Goal: Task Accomplishment & Management: Complete application form

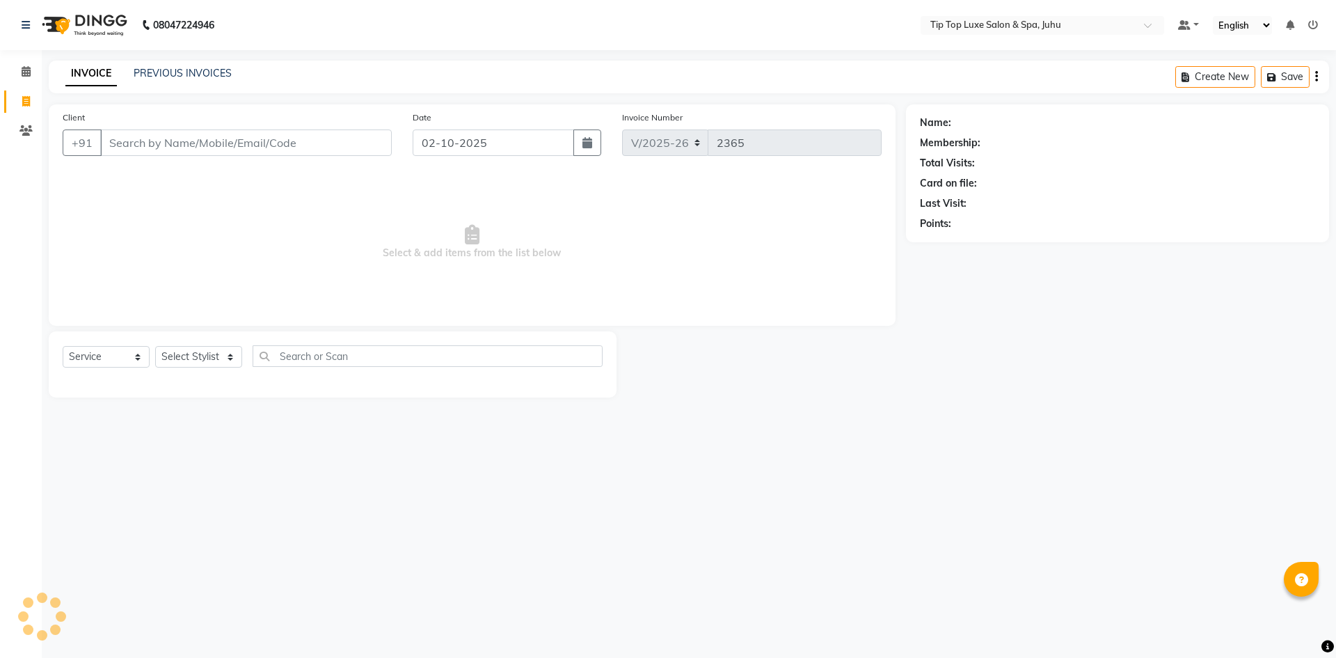
select select "8298"
select select "service"
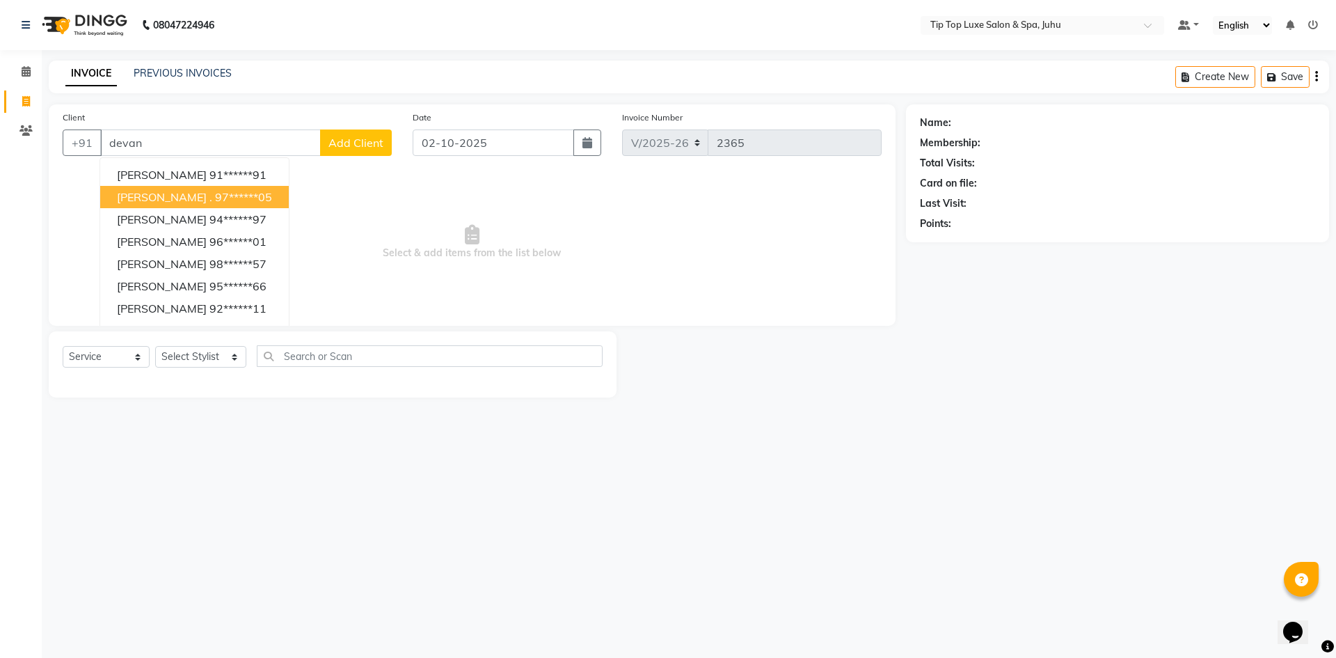
click at [218, 194] on ngb-highlight "97******05" at bounding box center [243, 197] width 57 height 14
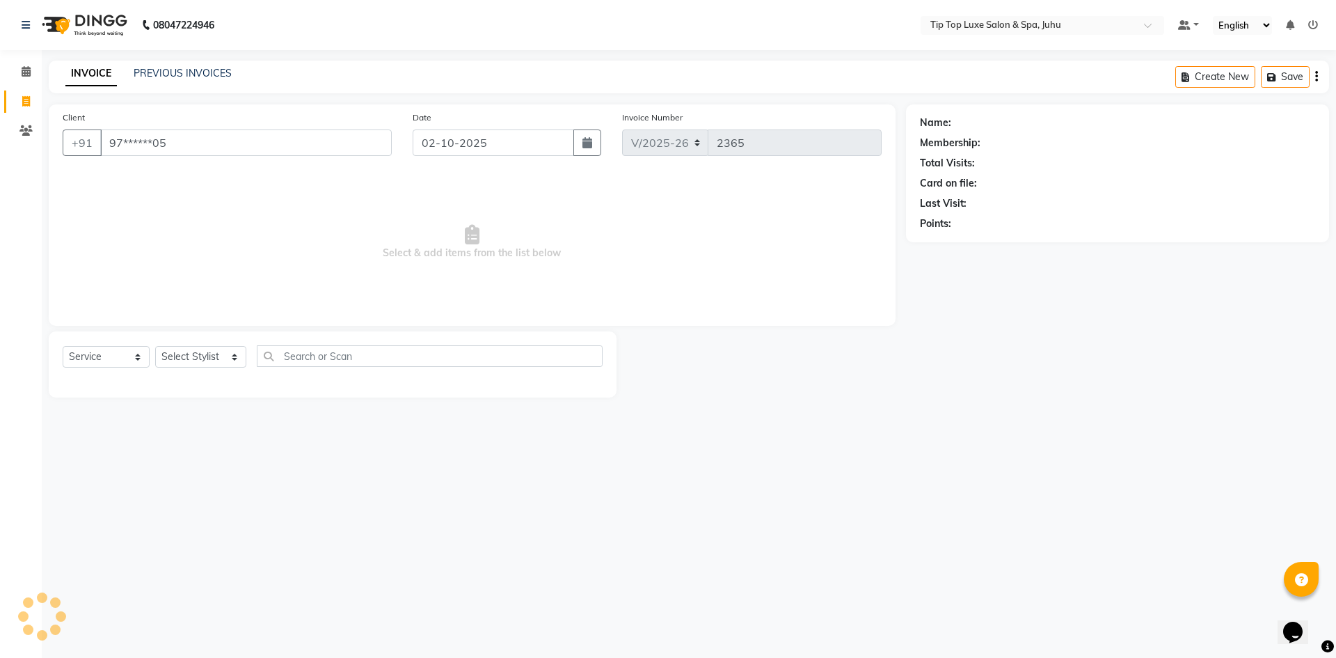
type input "97******05"
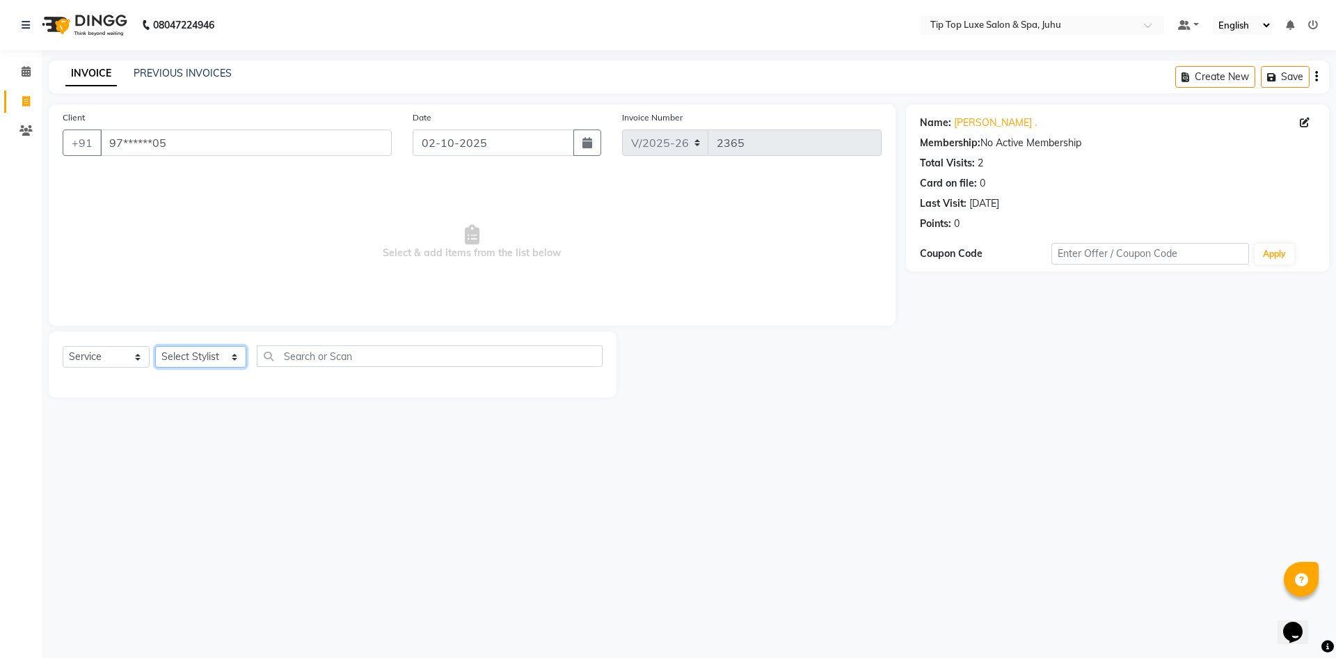
click at [230, 359] on select "Select Stylist [PERSON_NAME] admin [PERSON_NAME] creado ANAO [PERSON_NAME] Jyot…" at bounding box center [200, 357] width 91 height 22
select select "82327"
click at [155, 346] on select "Select Stylist [PERSON_NAME] admin [PERSON_NAME] creado ANAO [PERSON_NAME] Jyot…" at bounding box center [200, 357] width 91 height 22
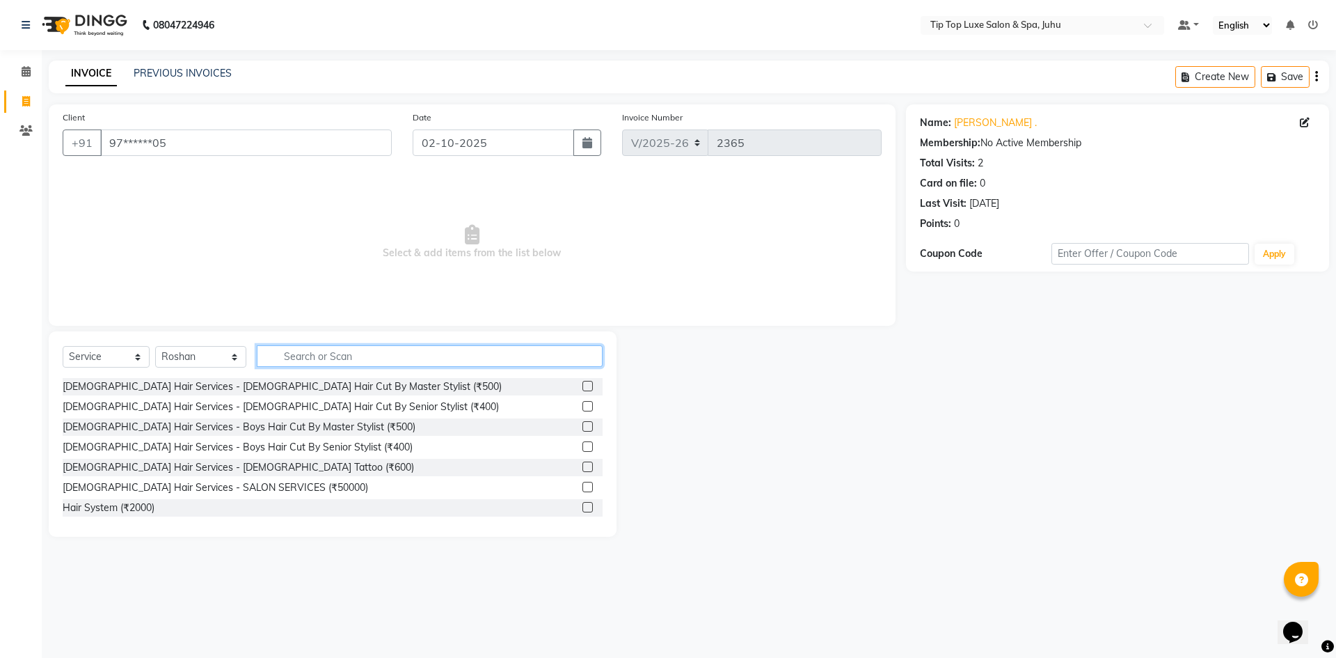
click at [372, 357] on input "text" at bounding box center [430, 356] width 347 height 22
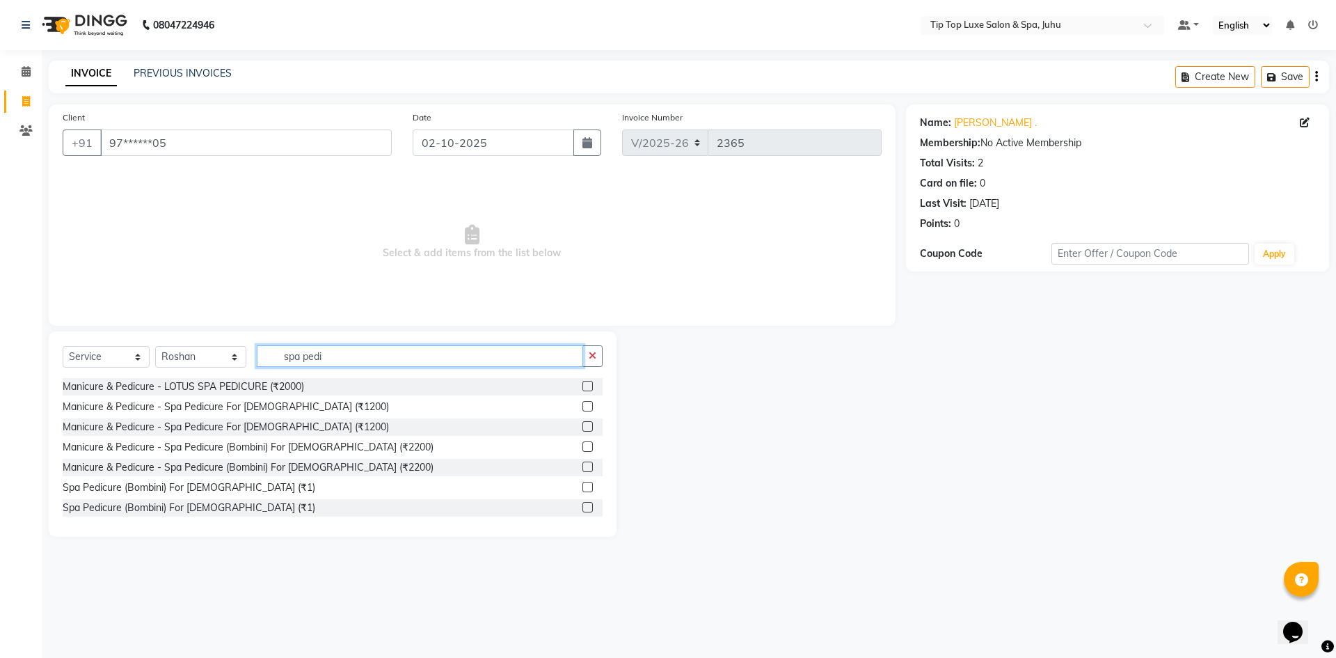
type input "spa pedi"
click at [583, 406] on label at bounding box center [588, 406] width 10 height 10
click at [583, 406] on input "checkbox" at bounding box center [587, 406] width 9 height 9
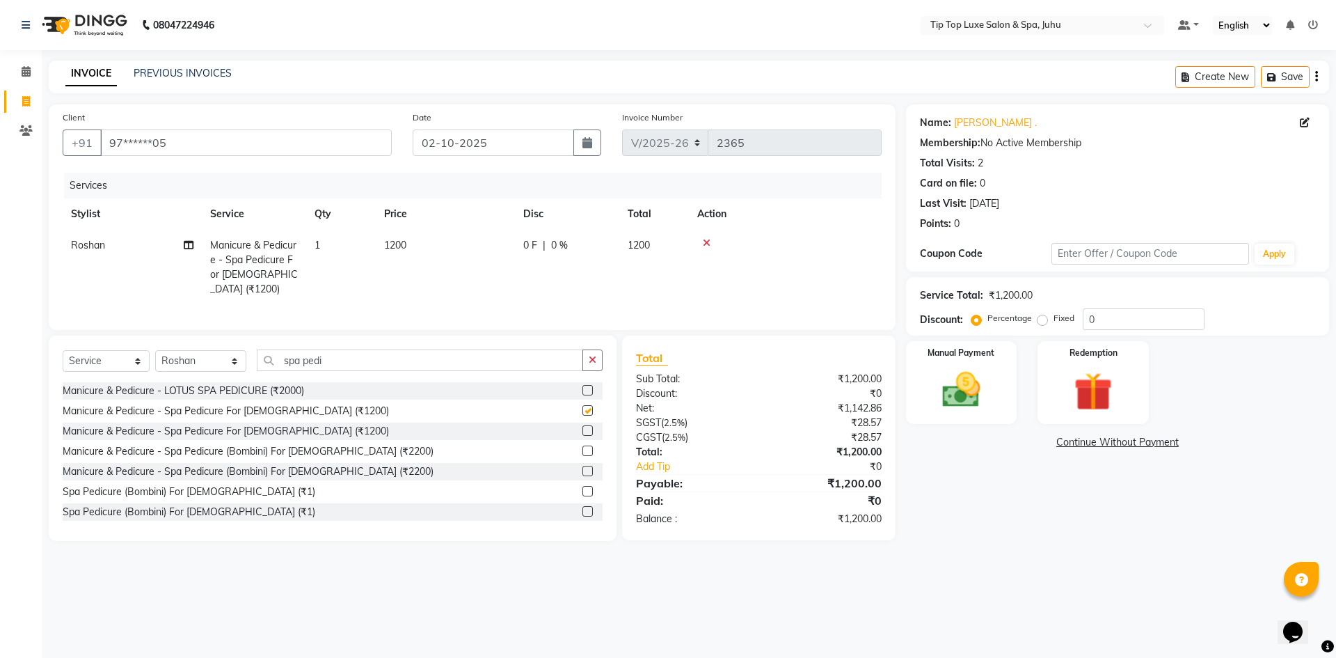
checkbox input "false"
click at [392, 243] on span "1200" at bounding box center [395, 245] width 22 height 13
select select "82327"
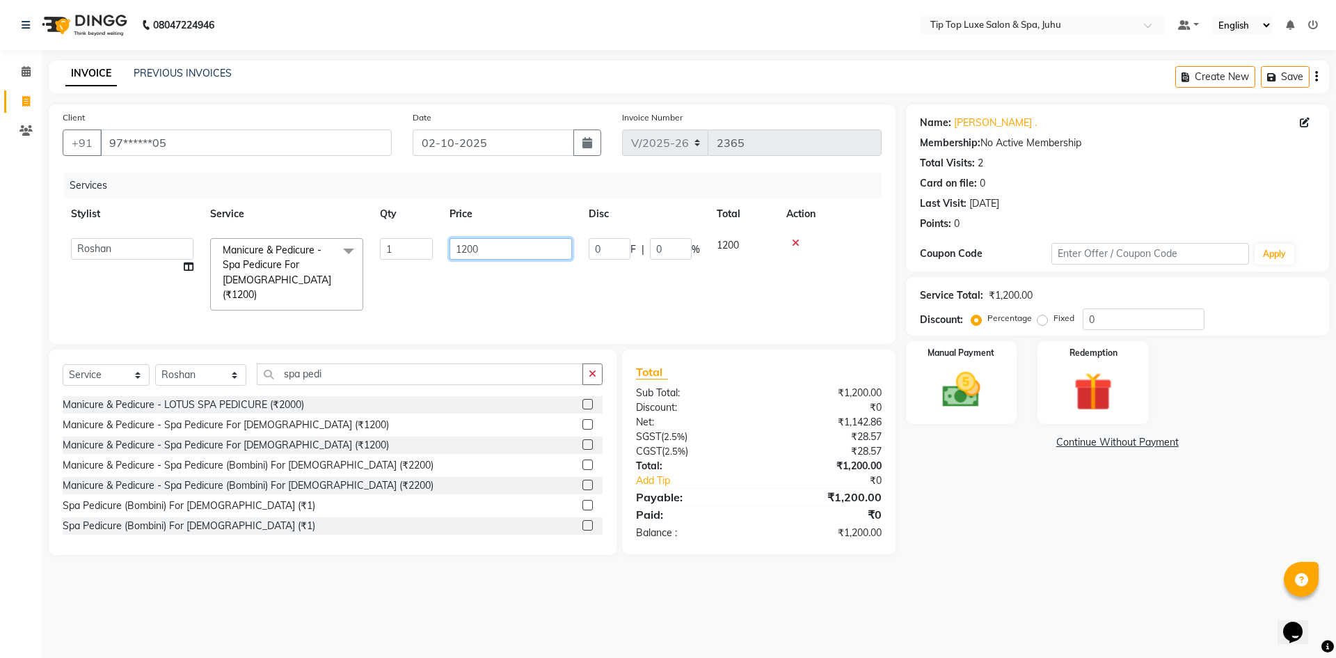
click at [459, 248] on input "1200" at bounding box center [511, 249] width 123 height 22
type input "2200"
click at [528, 285] on tr "[PERSON_NAME] admin [PERSON_NAME] creado ANAO [PERSON_NAME] Jyoti Kailash [PERS…" at bounding box center [472, 274] width 819 height 89
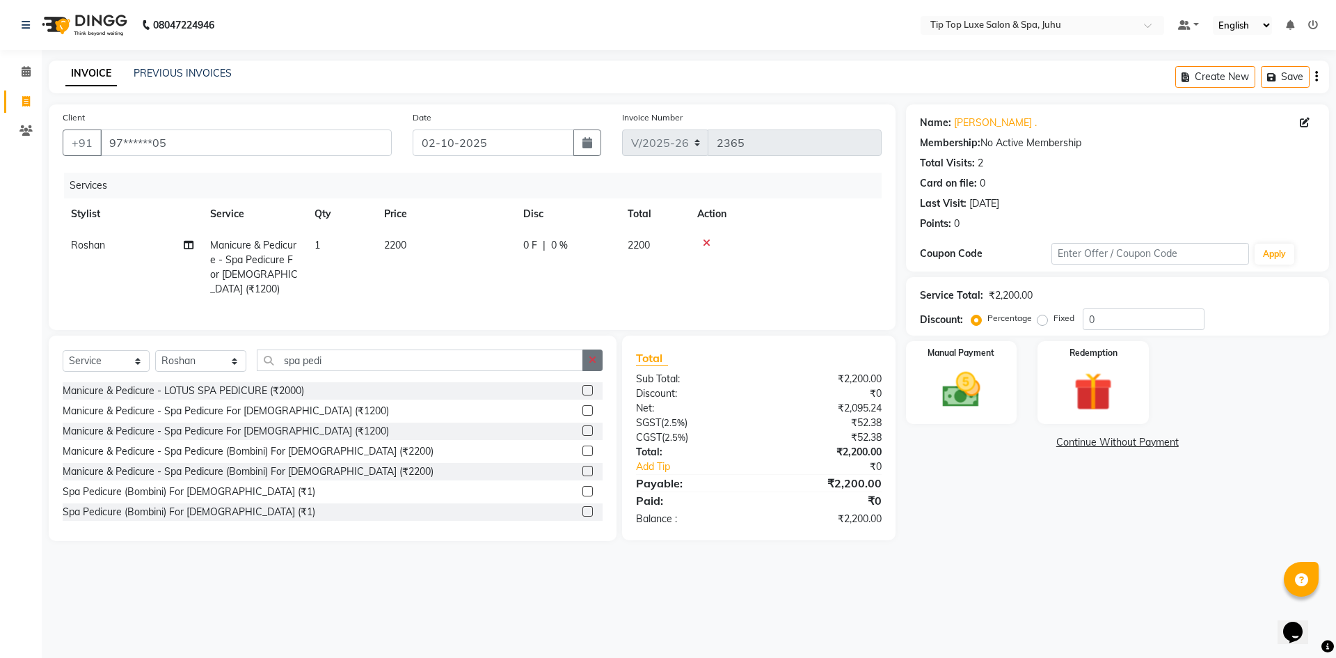
click at [593, 355] on icon "button" at bounding box center [593, 360] width 8 height 10
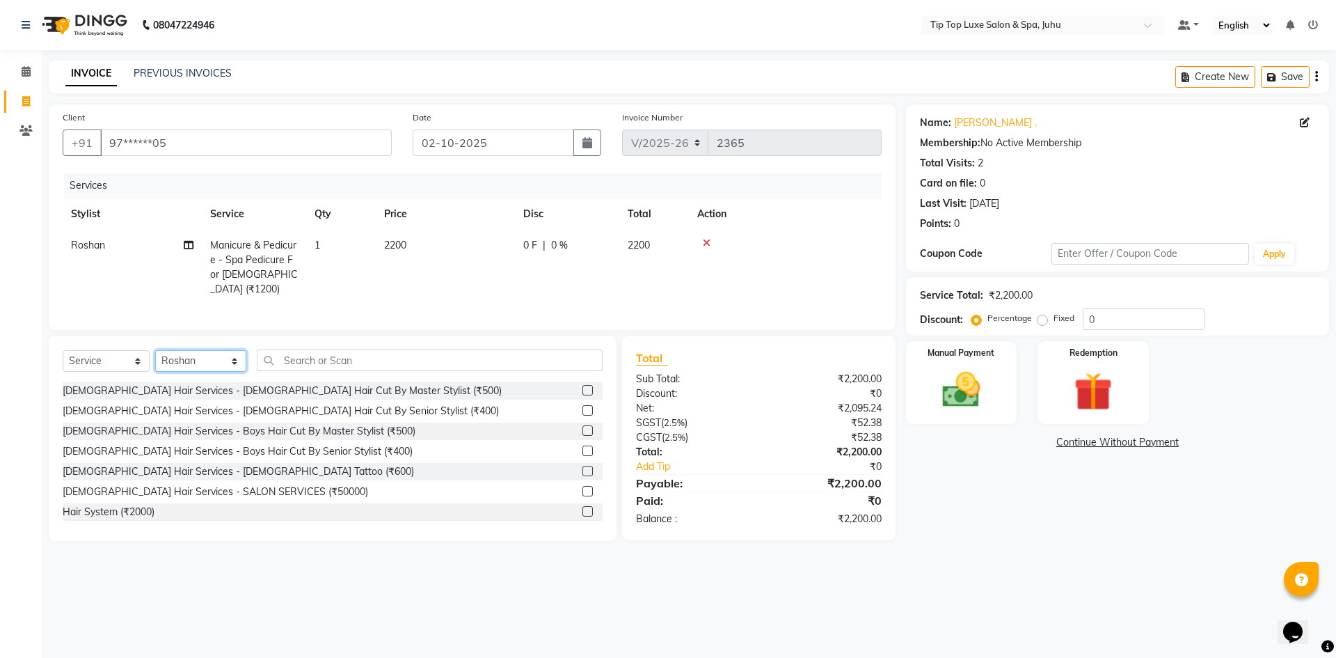
click at [224, 361] on select "Select Stylist [PERSON_NAME] admin [PERSON_NAME] creado ANAO [PERSON_NAME] Jyot…" at bounding box center [200, 361] width 91 height 22
select select "82307"
click at [155, 350] on select "Select Stylist [PERSON_NAME] admin [PERSON_NAME] creado ANAO [PERSON_NAME] Jyot…" at bounding box center [200, 361] width 91 height 22
click at [583, 385] on label at bounding box center [588, 390] width 10 height 10
click at [583, 386] on input "checkbox" at bounding box center [587, 390] width 9 height 9
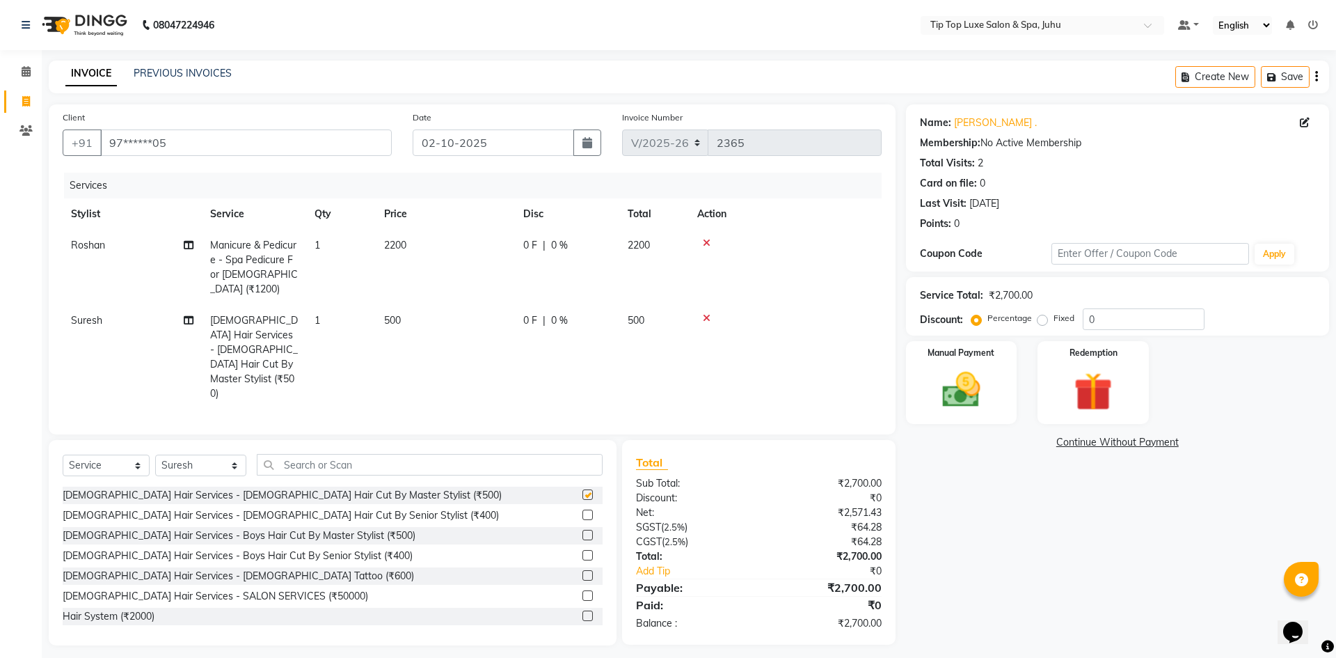
checkbox input "false"
drag, startPoint x: 219, startPoint y: 439, endPoint x: 235, endPoint y: 427, distance: 19.9
click at [224, 455] on select "Select Stylist [PERSON_NAME] admin [PERSON_NAME] creado ANAO [PERSON_NAME] Jyot…" at bounding box center [200, 466] width 91 height 22
select select "82313"
click at [155, 455] on select "Select Stylist [PERSON_NAME] admin [PERSON_NAME] creado ANAO [PERSON_NAME] Jyot…" at bounding box center [200, 466] width 91 height 22
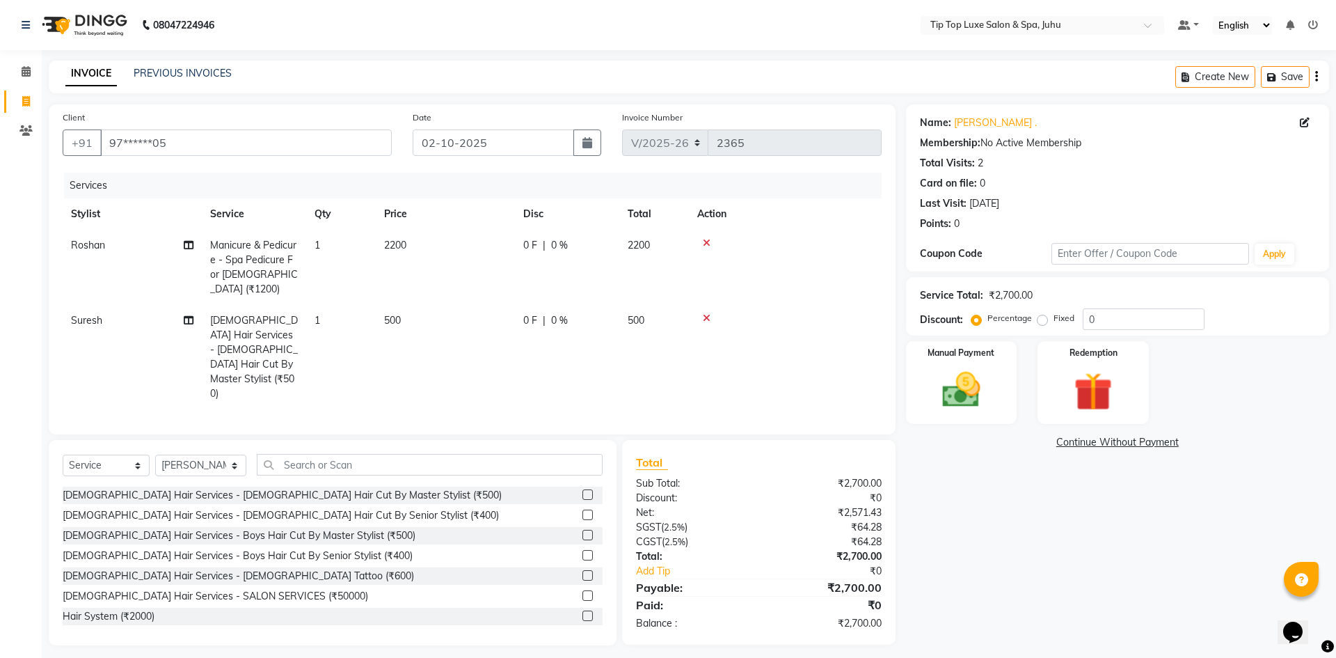
click at [571, 507] on div "[DEMOGRAPHIC_DATA] Hair Services - [DEMOGRAPHIC_DATA] Hair Cut By Senior Stylis…" at bounding box center [333, 515] width 540 height 17
click at [583, 510] on label at bounding box center [588, 515] width 10 height 10
click at [583, 511] on input "checkbox" at bounding box center [587, 515] width 9 height 9
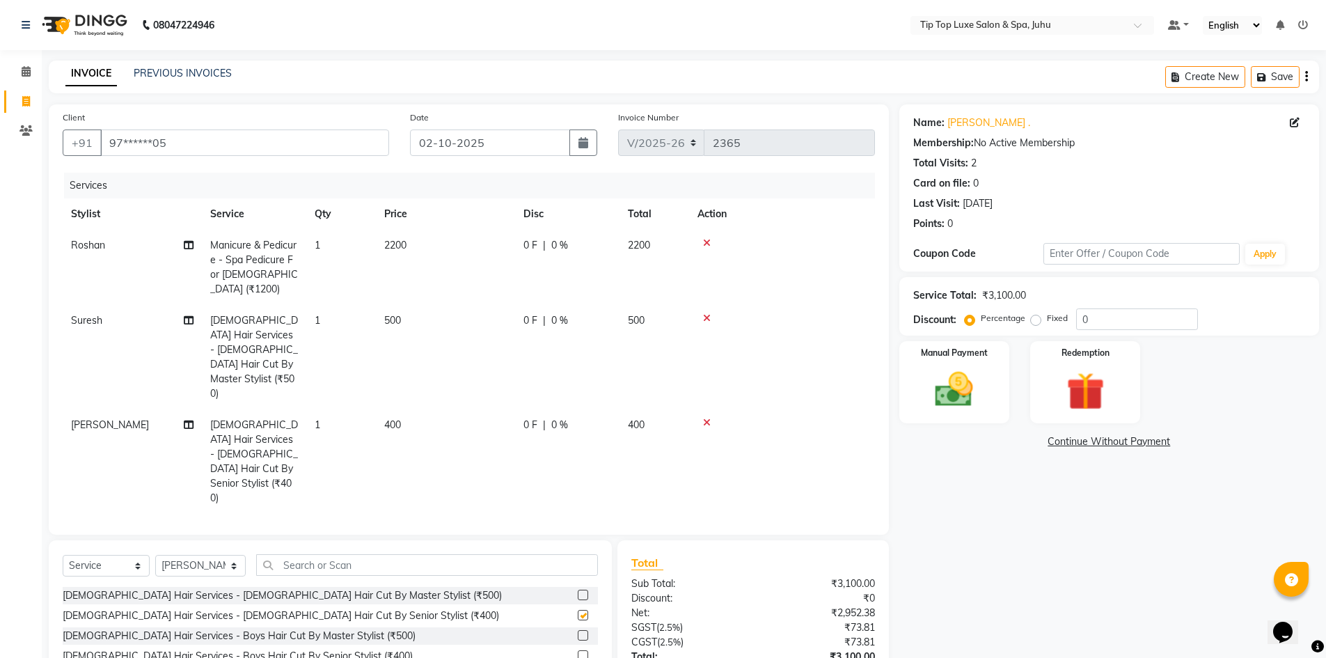
checkbox input "false"
click at [386, 418] on span "400" at bounding box center [392, 424] width 17 height 13
select select "82313"
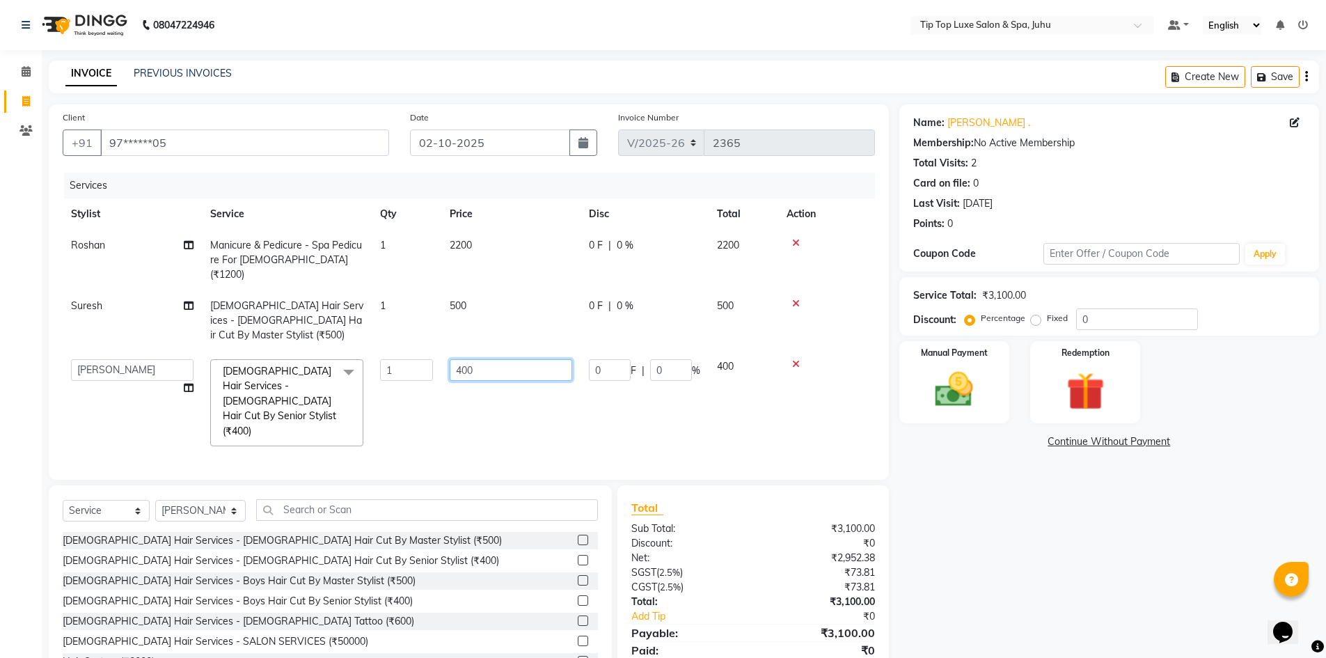
click at [465, 359] on input "400" at bounding box center [511, 370] width 123 height 22
click at [462, 359] on input "400" at bounding box center [511, 370] width 123 height 22
type input "500"
click at [1057, 606] on div "Name: [PERSON_NAME] . Membership: No Active Membership Total Visits: 2 Card on …" at bounding box center [1114, 397] width 430 height 586
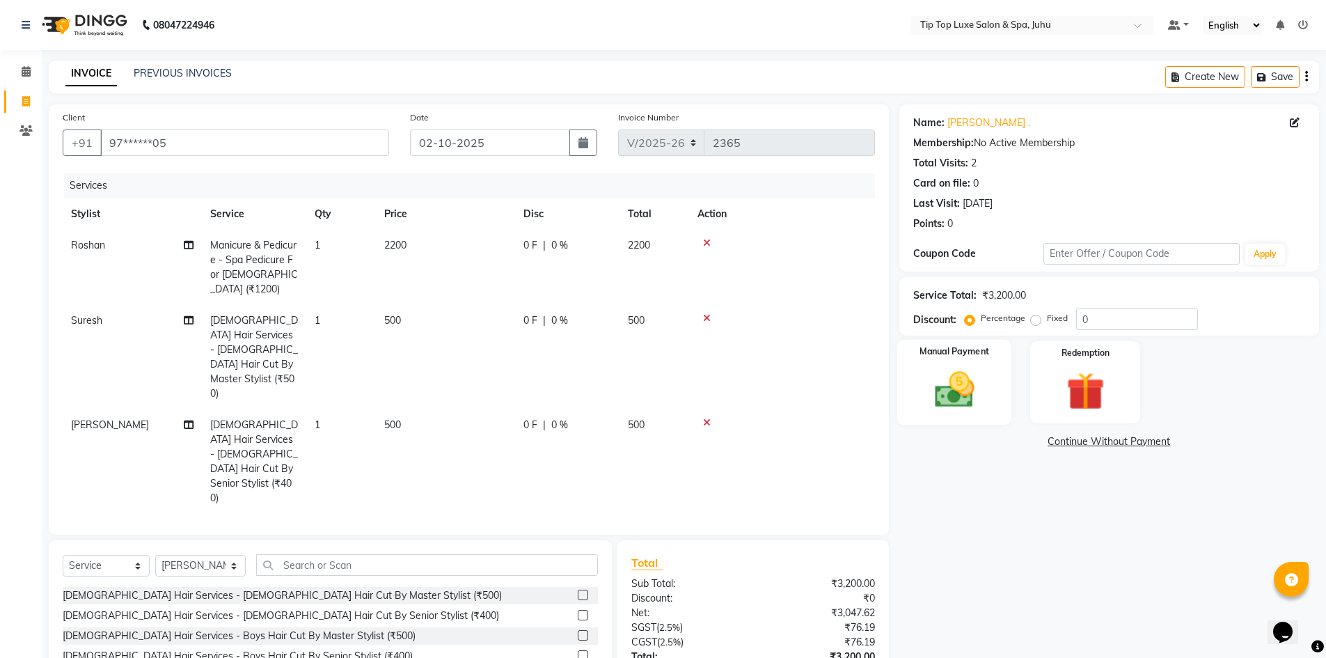
click at [961, 393] on img at bounding box center [954, 389] width 64 height 45
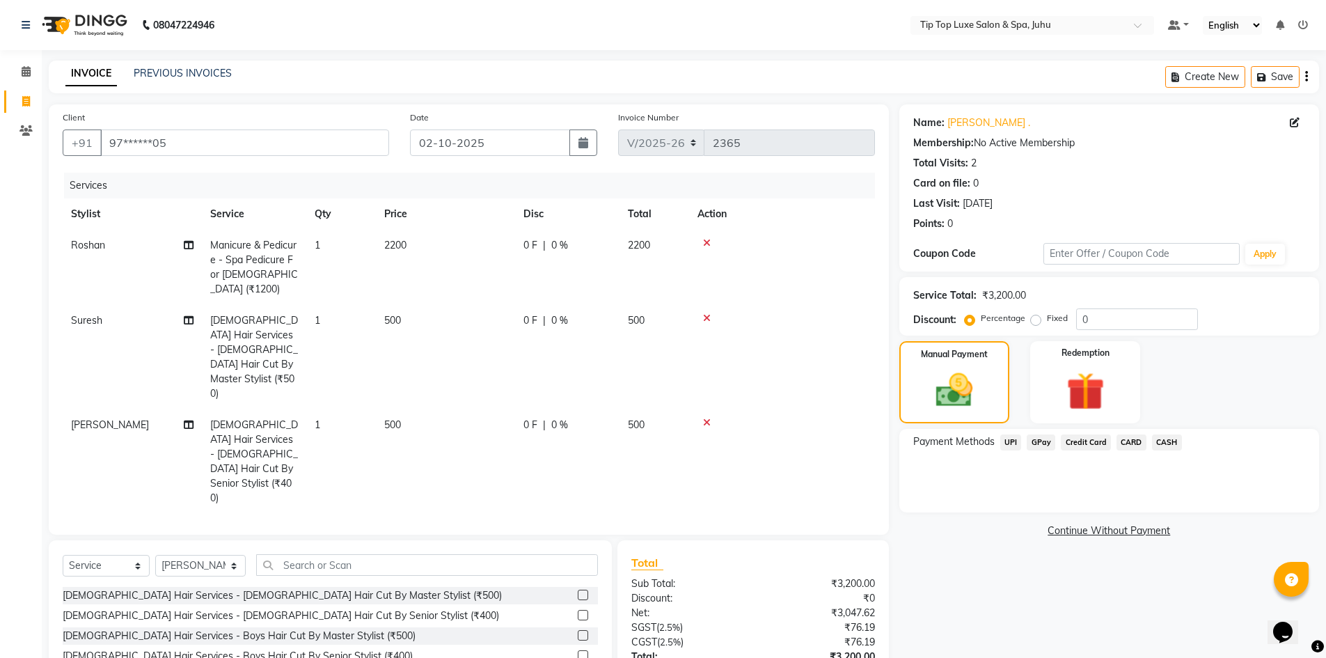
click at [1135, 440] on span "CARD" at bounding box center [1131, 442] width 30 height 16
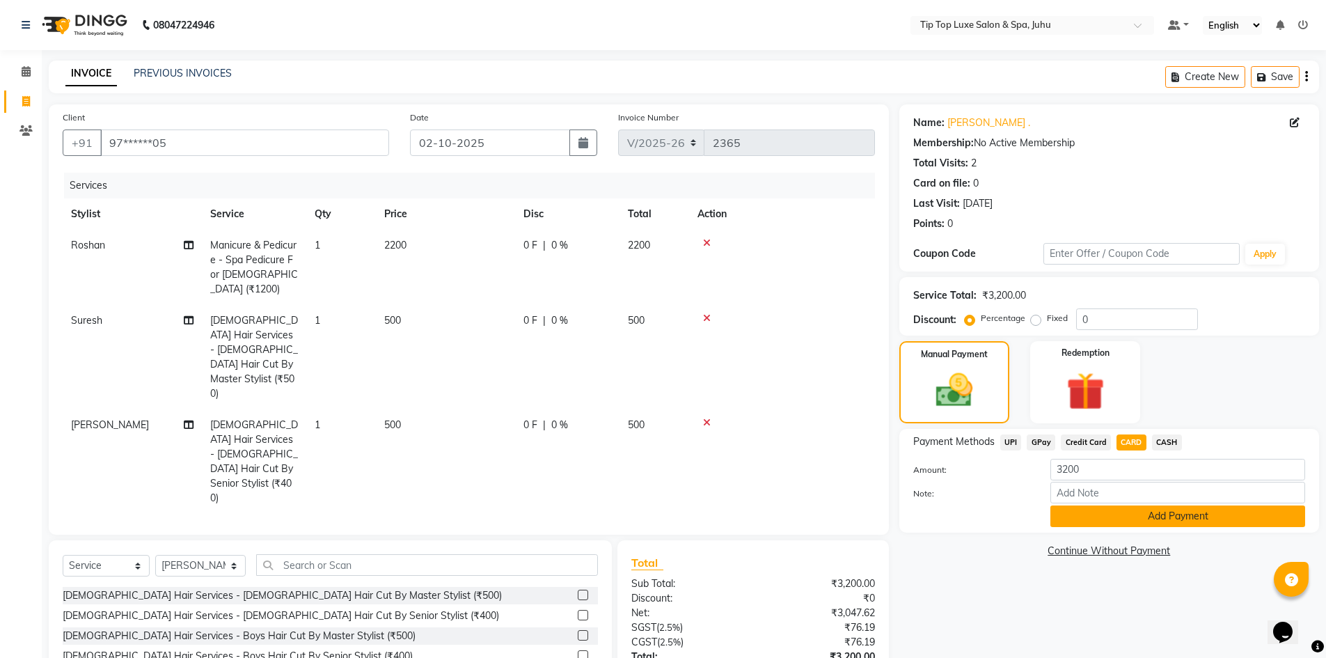
click at [1153, 526] on button "Add Payment" at bounding box center [1177, 516] width 255 height 22
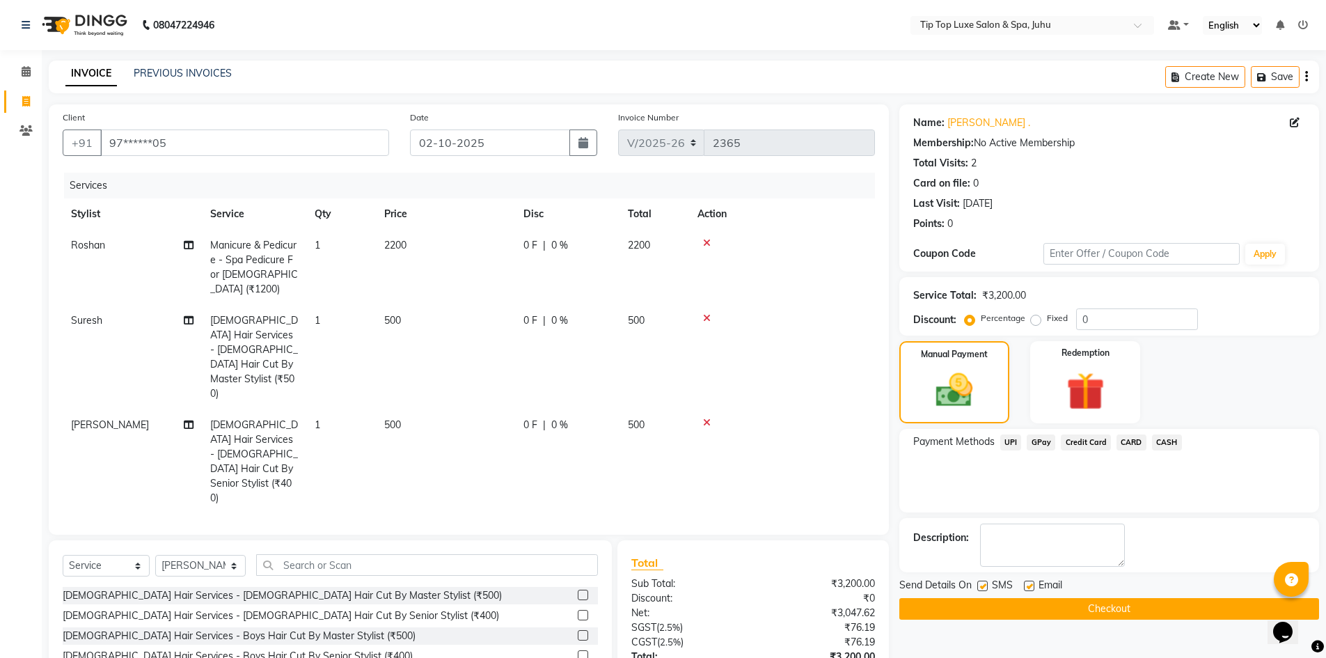
click at [1112, 616] on button "Checkout" at bounding box center [1109, 609] width 420 height 22
